Goal: Register for event/course

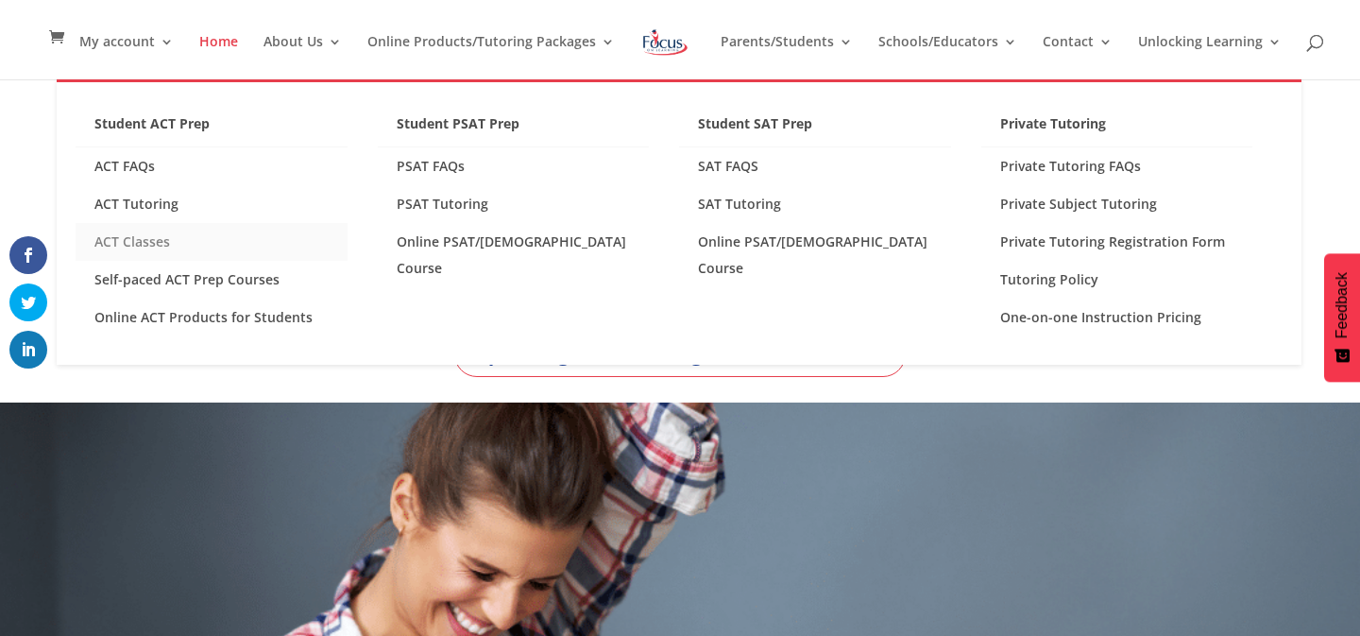
click at [145, 238] on link "ACT Classes" at bounding box center [212, 242] width 272 height 38
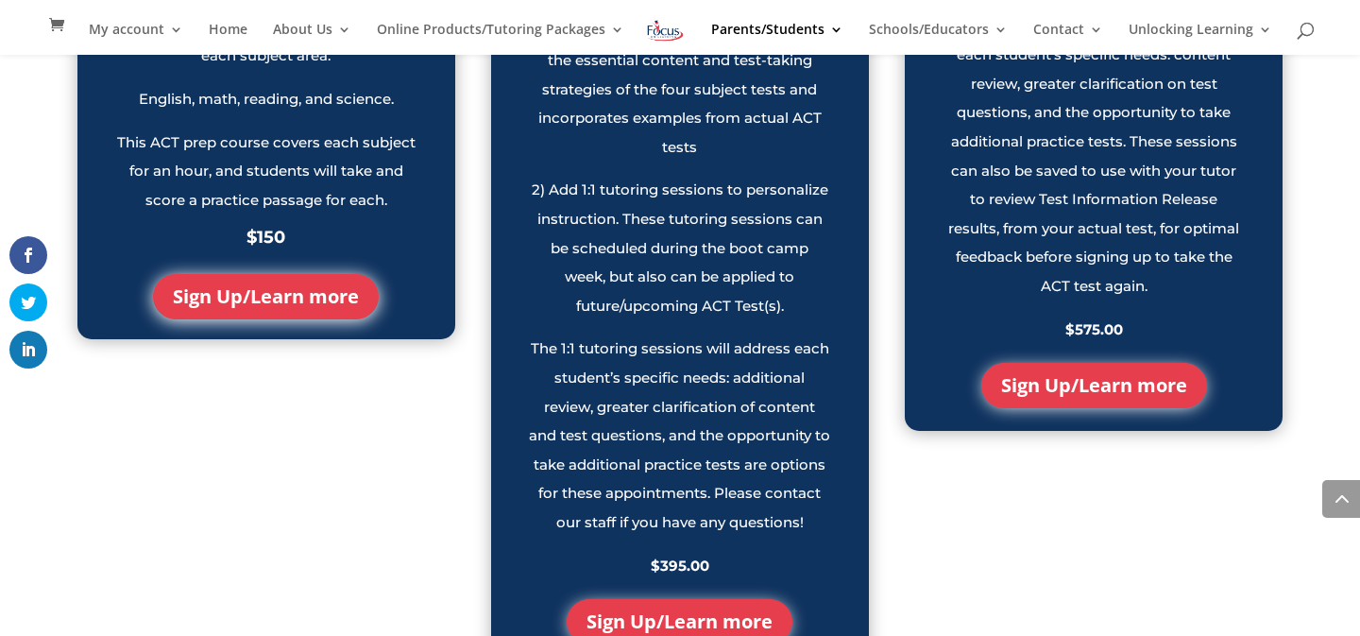
scroll to position [2164, 0]
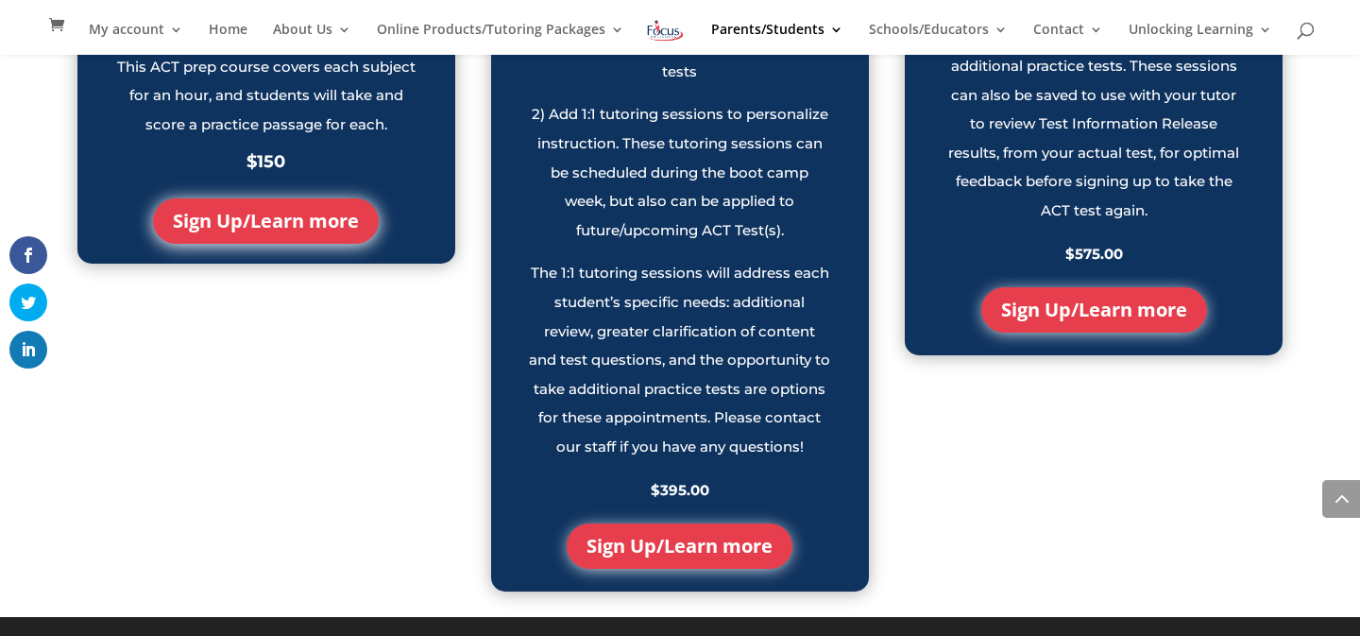
click at [640, 549] on link "Sign Up/Learn more" at bounding box center [680, 545] width 226 height 45
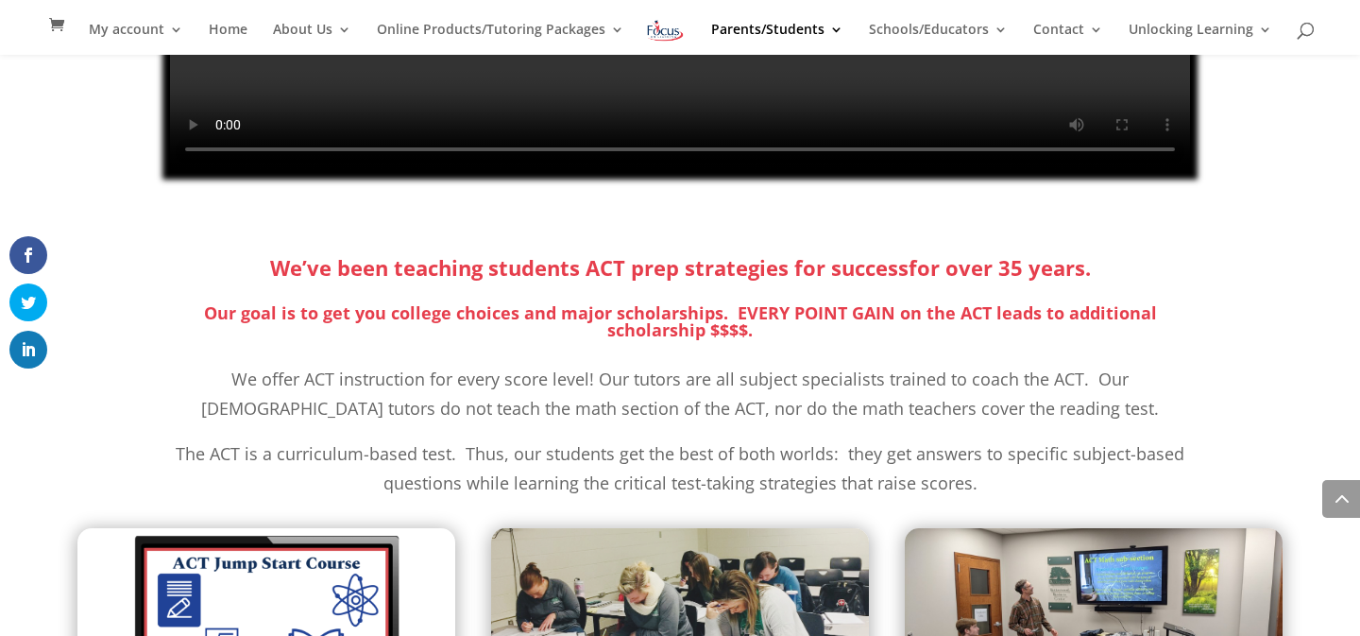
scroll to position [0, 0]
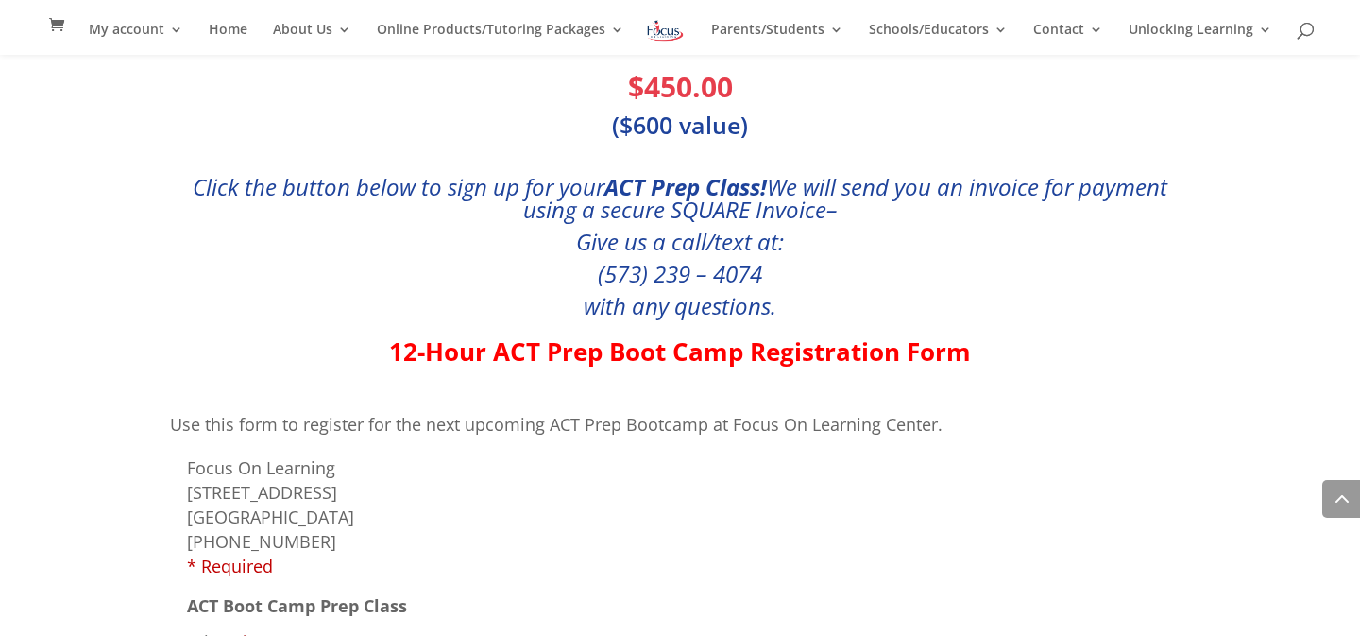
scroll to position [1138, 0]
